Goal: Navigation & Orientation: Find specific page/section

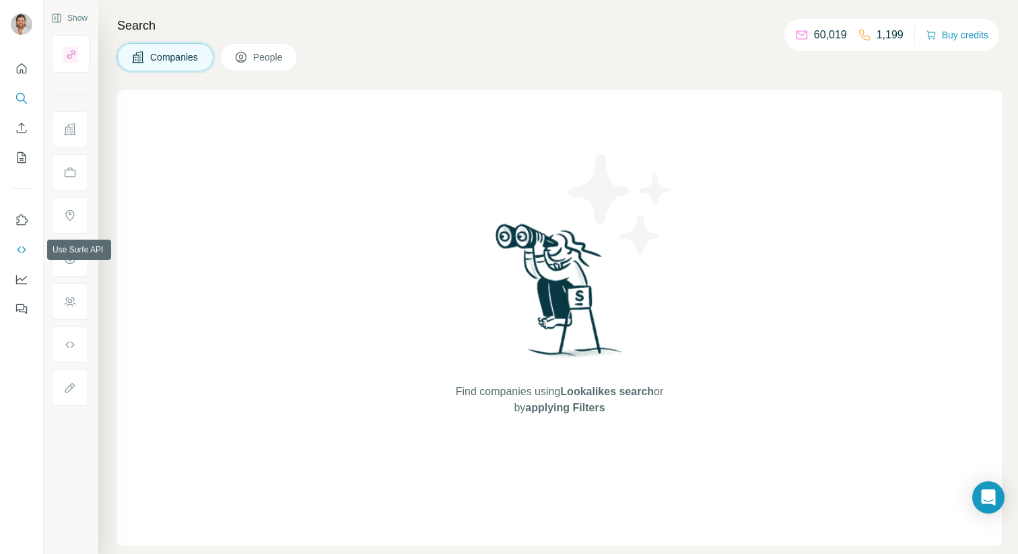
click at [19, 250] on icon "Use Surfe API" at bounding box center [21, 249] width 13 height 13
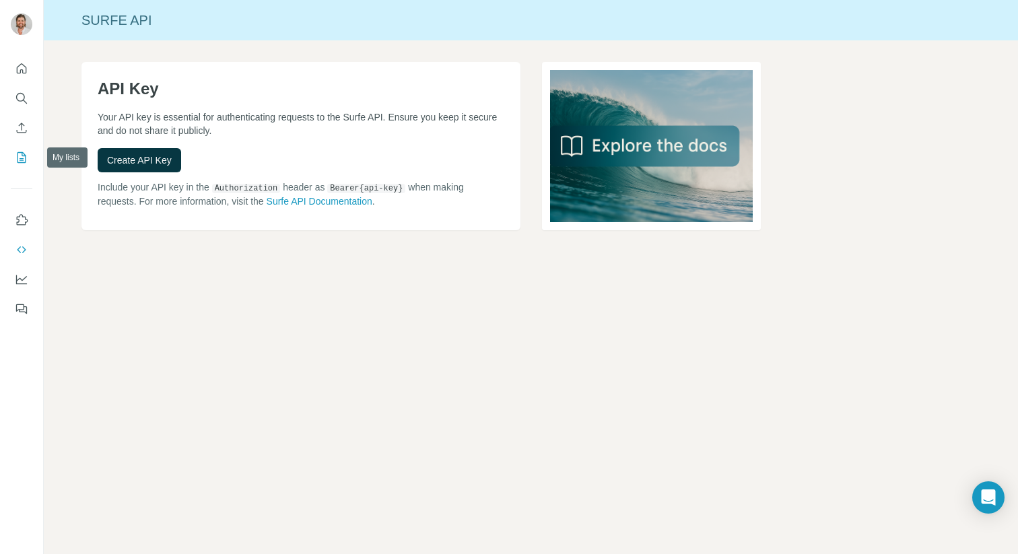
click at [22, 153] on icon "My lists" at bounding box center [23, 156] width 7 height 9
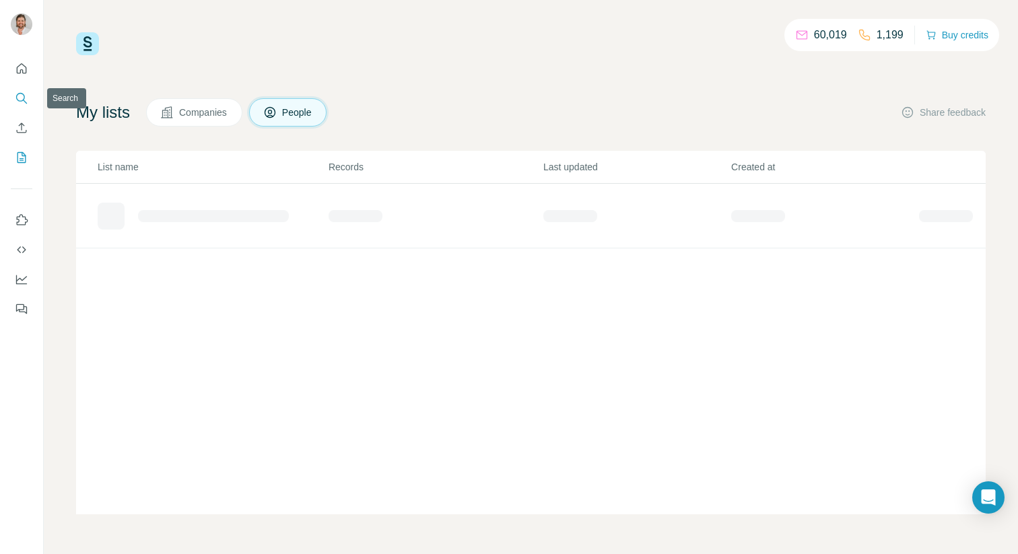
click at [18, 97] on icon "Search" at bounding box center [21, 98] width 13 height 13
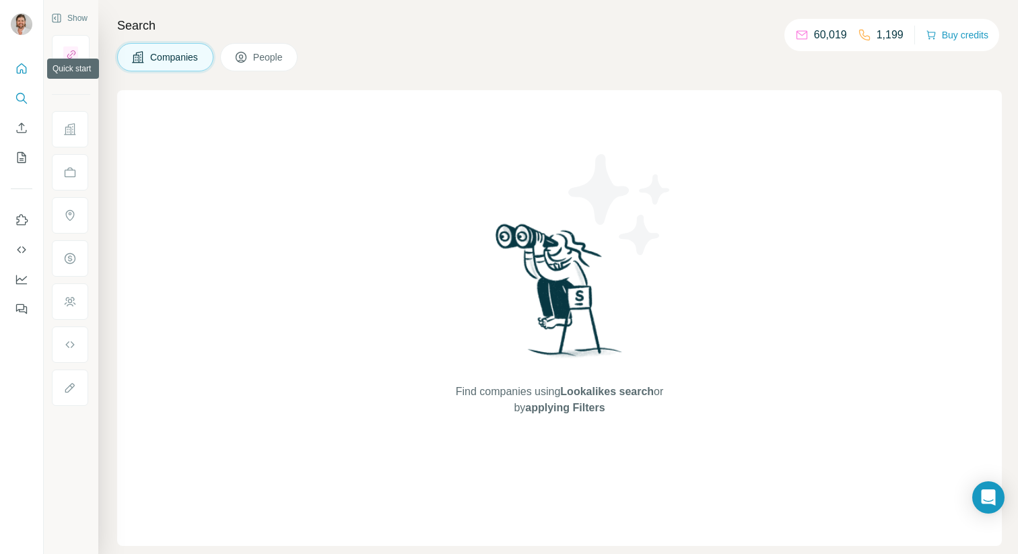
click at [20, 68] on icon "Quick start" at bounding box center [21, 68] width 13 height 13
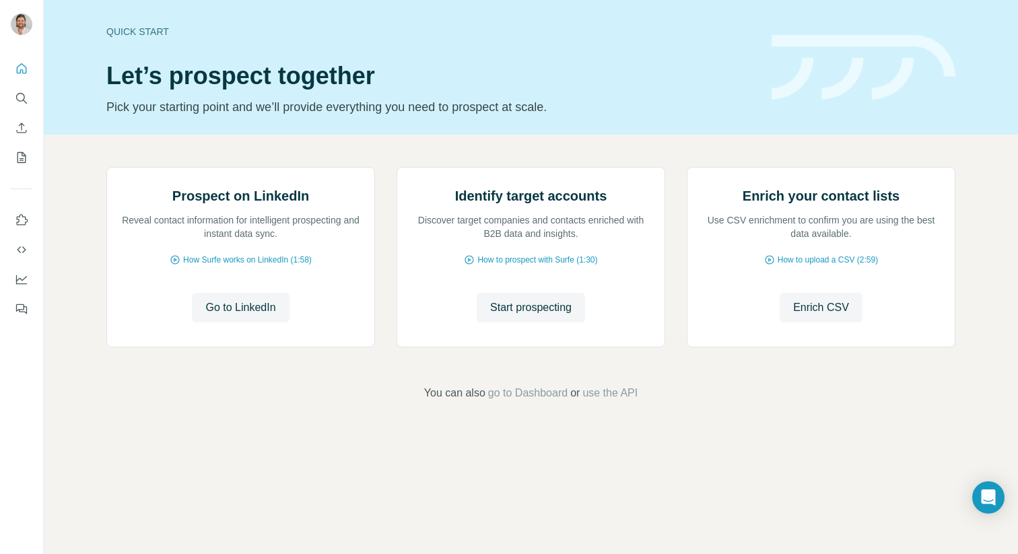
scroll to position [28, 0]
click at [530, 401] on span "go to Dashboard" at bounding box center [527, 393] width 79 height 16
